Goal: Transaction & Acquisition: Book appointment/travel/reservation

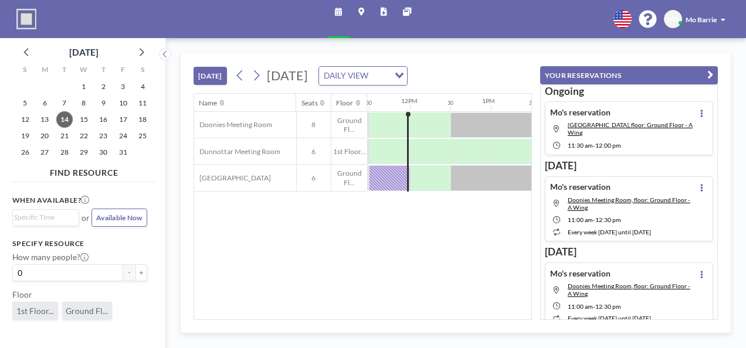
scroll to position [0, 937]
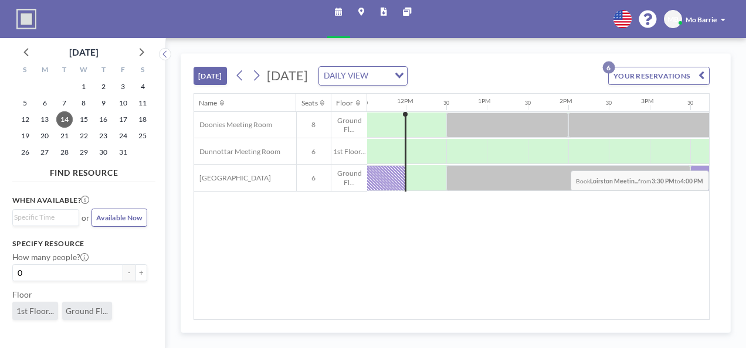
click at [690, 165] on div at bounding box center [710, 177] width 40 height 25
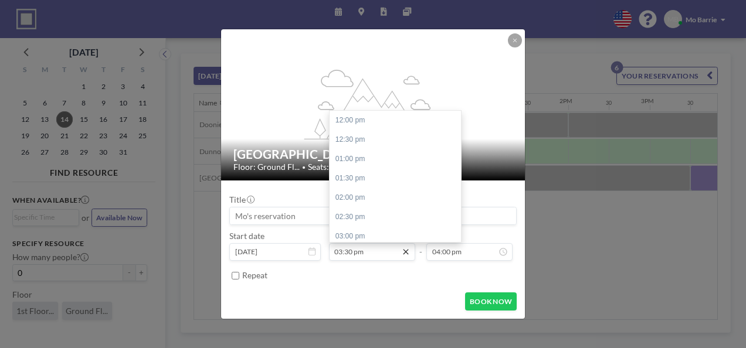
scroll to position [125, 0]
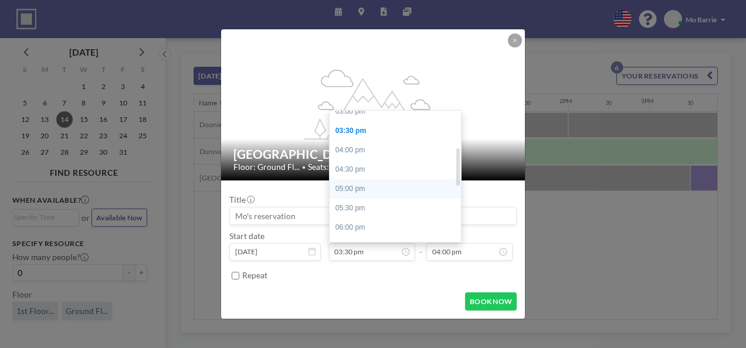
click at [364, 179] on div "05:00 pm" at bounding box center [398, 188] width 137 height 19
type input "05:00 pm"
type input "05:30 pm"
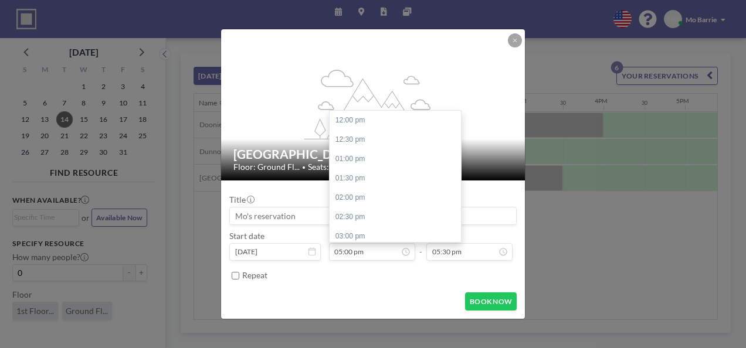
scroll to position [178, 0]
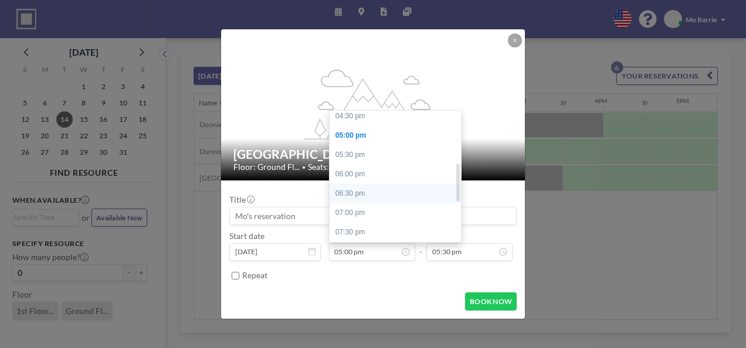
drag, startPoint x: 464, startPoint y: 172, endPoint x: 458, endPoint y: 157, distance: 16.0
click at [458, 157] on div "12:00 pm 12:30 pm 01:00 pm 01:30 pm 02:00 pm 02:30 pm 03:00 pm 03:30 pm 04:00 p…" at bounding box center [398, 176] width 137 height 131
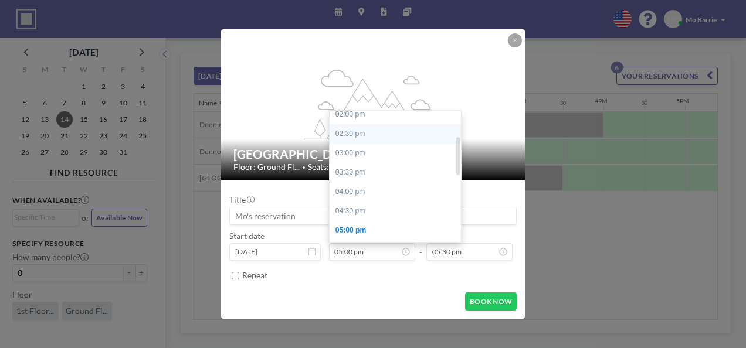
scroll to position [66, 0]
drag, startPoint x: 464, startPoint y: 171, endPoint x: 458, endPoint y: 139, distance: 32.8
click at [458, 139] on div "12:00 pm 12:30 pm 01:00 pm 01:30 pm 02:00 pm 02:30 pm 03:00 pm 03:30 pm 04:00 p…" at bounding box center [395, 176] width 131 height 131
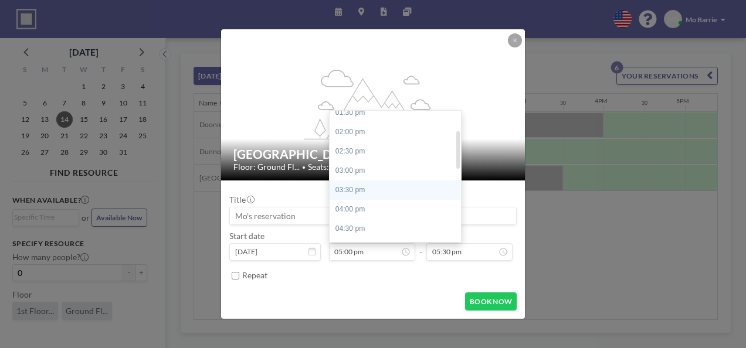
click at [368, 181] on div "03:30 pm" at bounding box center [398, 190] width 137 height 19
type input "03:30 pm"
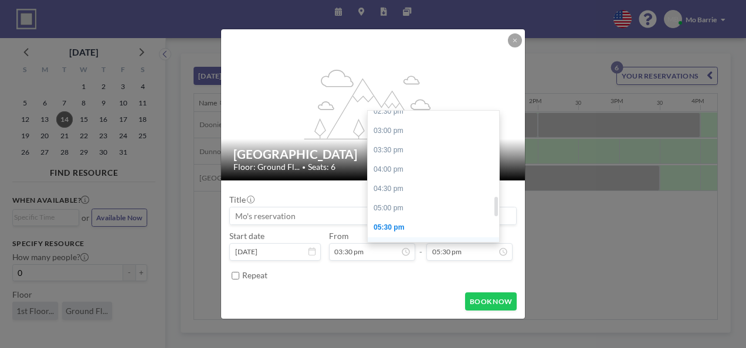
scroll to position [566, 0]
click at [386, 202] on div "05:00 pm" at bounding box center [436, 211] width 137 height 19
type input "05:00 pm"
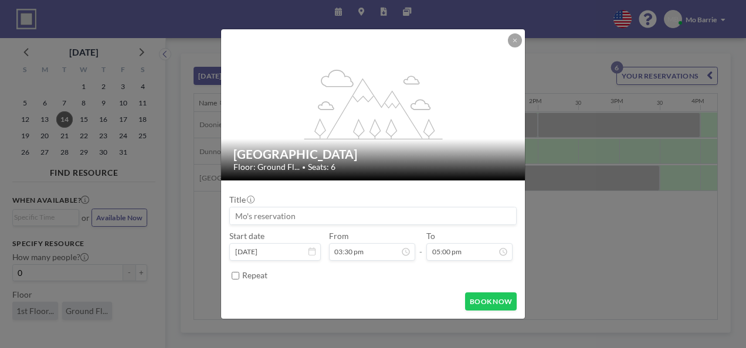
click at [426, 272] on form "Title Start date [DATE] From 03:30 pm - To 05:00 pm Repeat BOOK NOW" at bounding box center [373, 250] width 304 height 138
click at [470, 293] on button "BOOK NOW" at bounding box center [491, 302] width 52 height 18
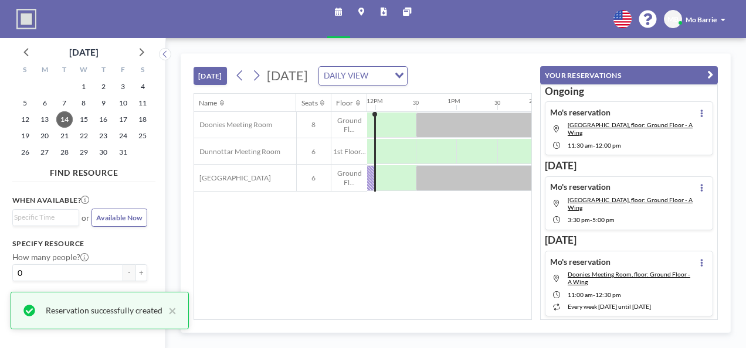
click at [369, 242] on div "Name Seats Floor 12AM 30 1AM 30 2AM 30 3AM 30 4AM 30 5AM 30 6AM 30 7AM 30 8AM 3…" at bounding box center [362, 207] width 337 height 226
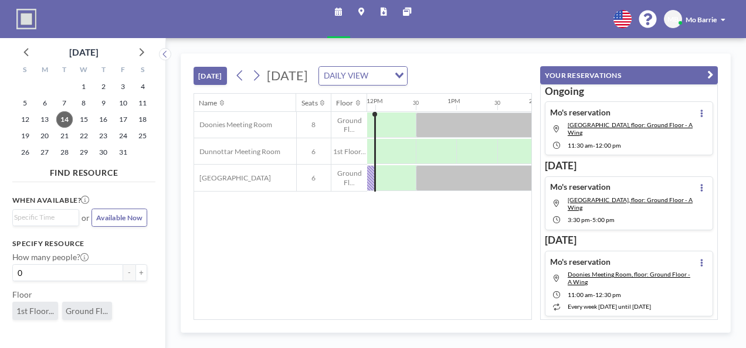
click at [720, 42] on div "[DATE] [DATE] DAILY VIEW Loading... Name Seats Floor 12AM 30 1AM 30 2AM 30 3AM …" at bounding box center [456, 193] width 581 height 310
drag, startPoint x: 418, startPoint y: 240, endPoint x: 439, endPoint y: 256, distance: 26.7
click at [417, 240] on div "Name Seats Floor 12AM 30 1AM 30 2AM 30 3AM 30 4AM 30 5AM 30 6AM 30 7AM 30 8AM 3…" at bounding box center [362, 207] width 337 height 226
